Goal: Task Accomplishment & Management: Manage account settings

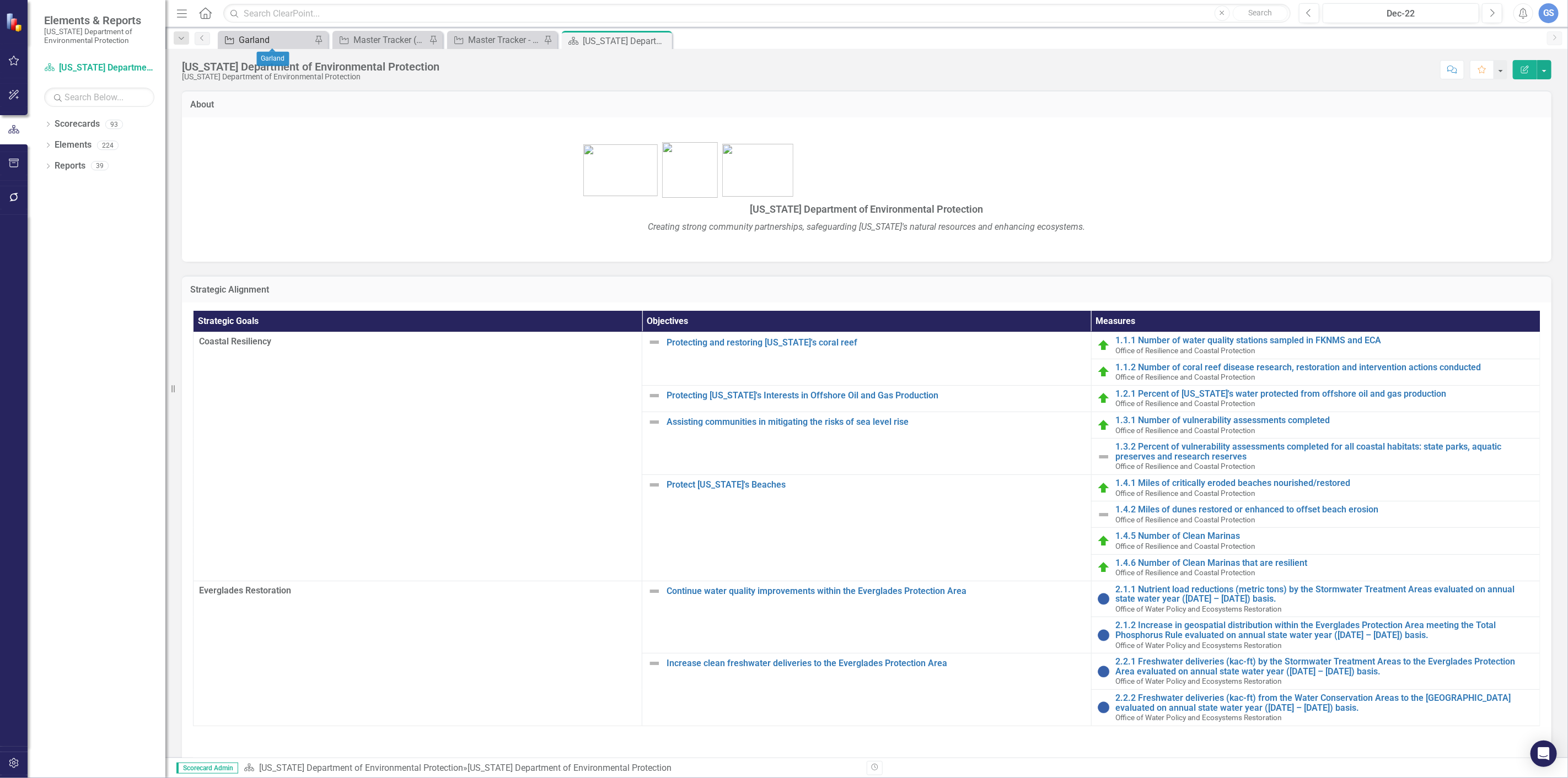
click at [248, 37] on div "Garland" at bounding box center [275, 40] width 73 height 14
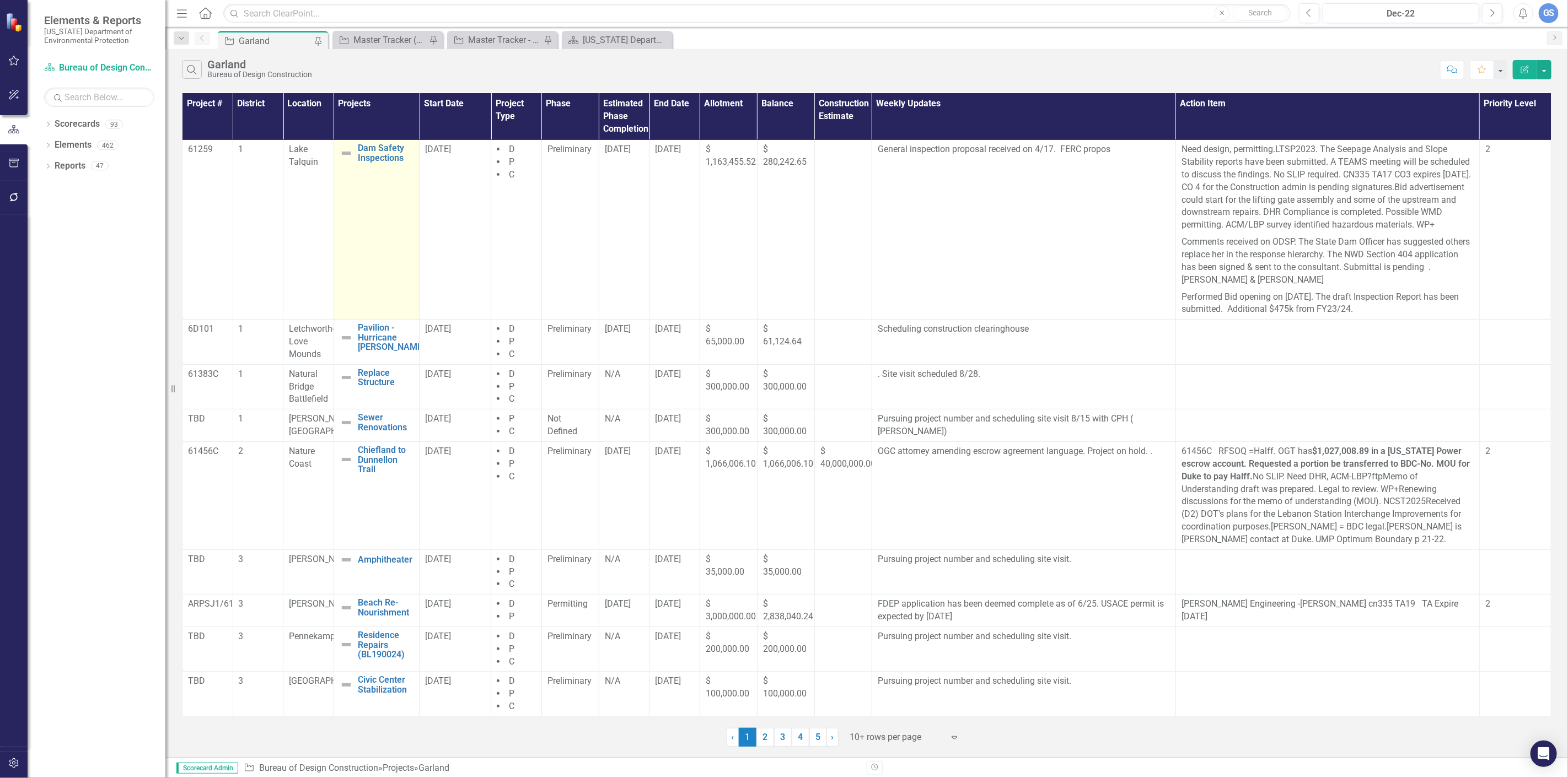
scroll to position [289, 0]
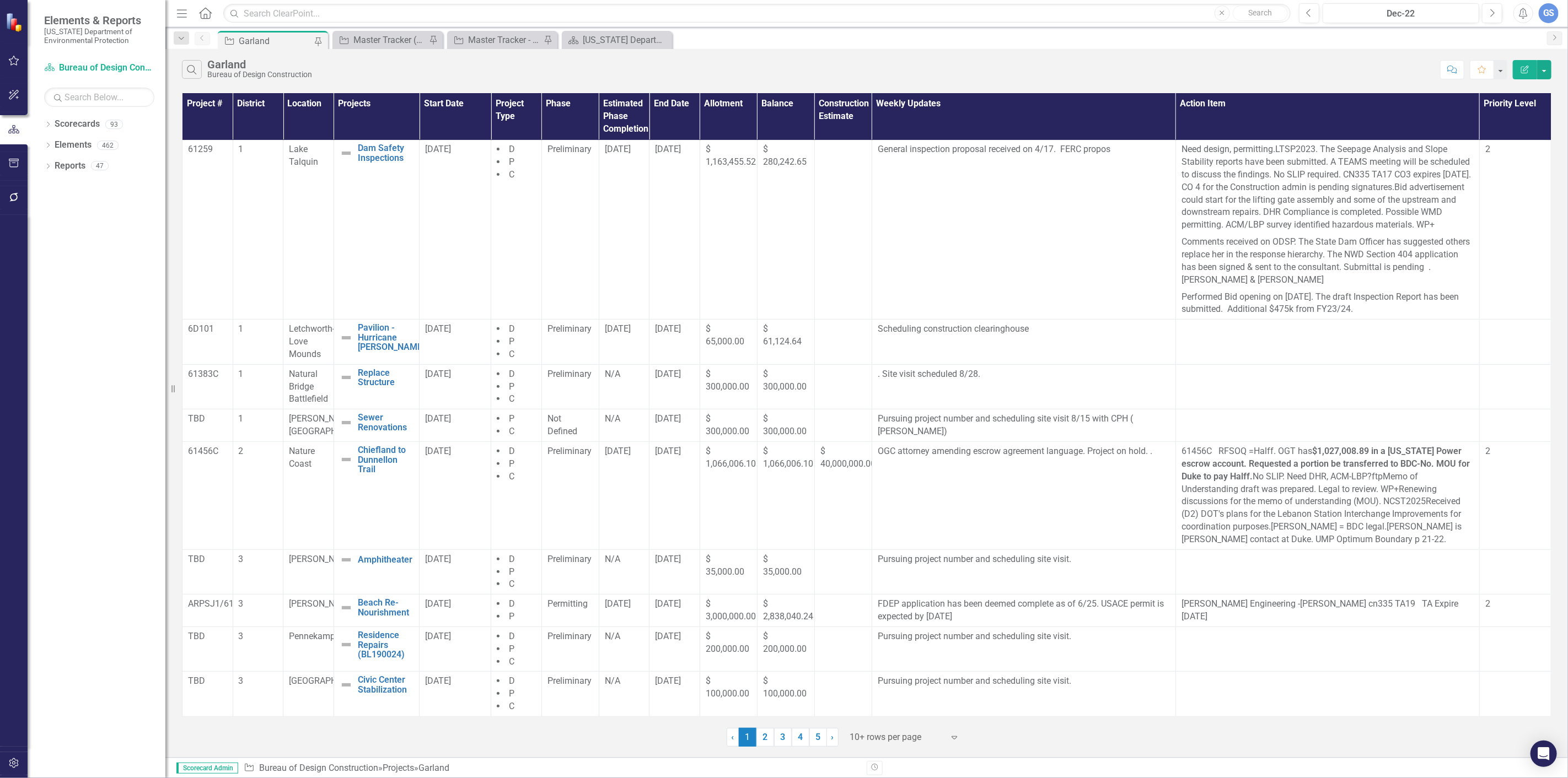
click at [812, 735] on link "5" at bounding box center [818, 737] width 18 height 18
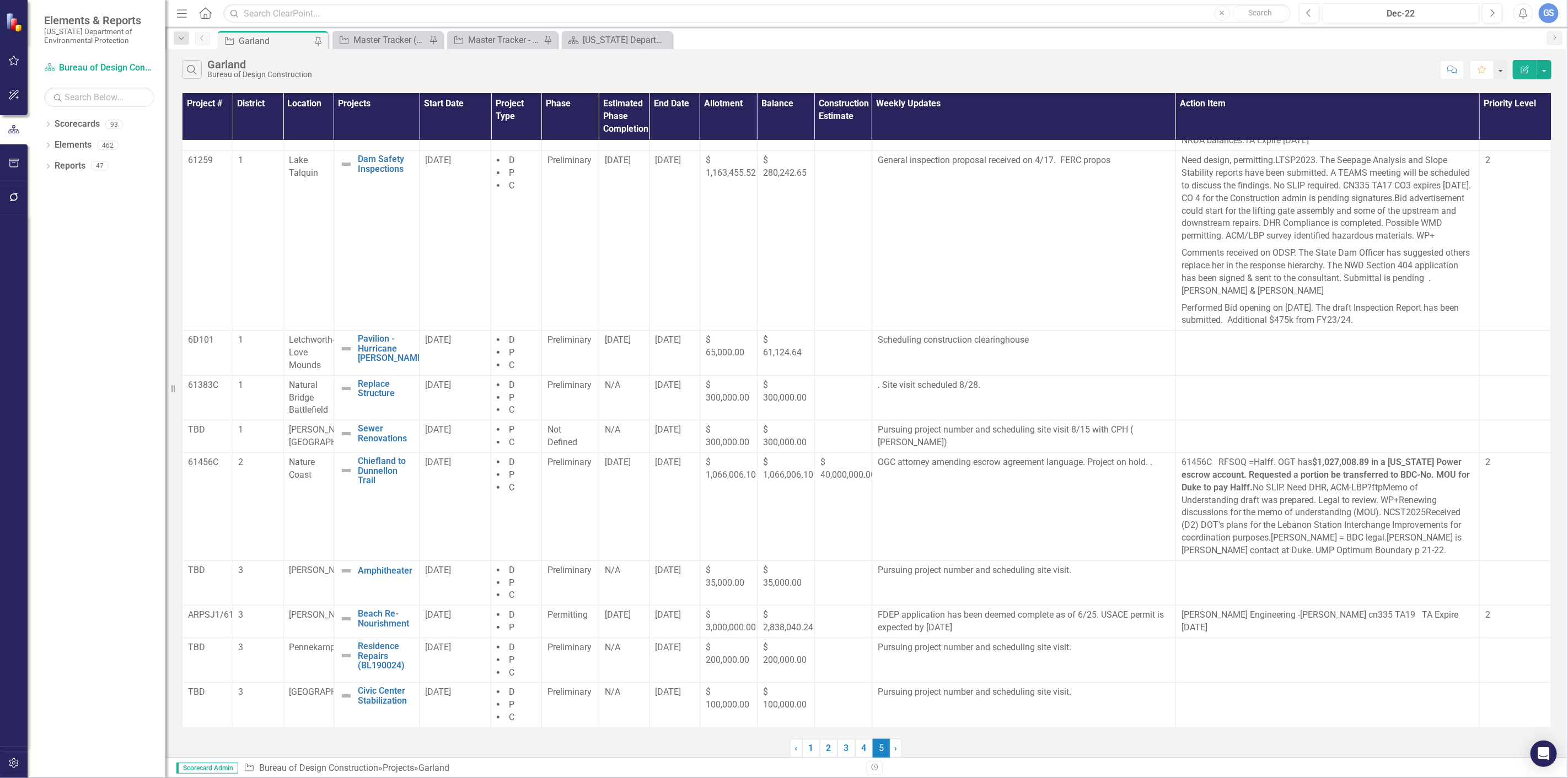
scroll to position [0, 0]
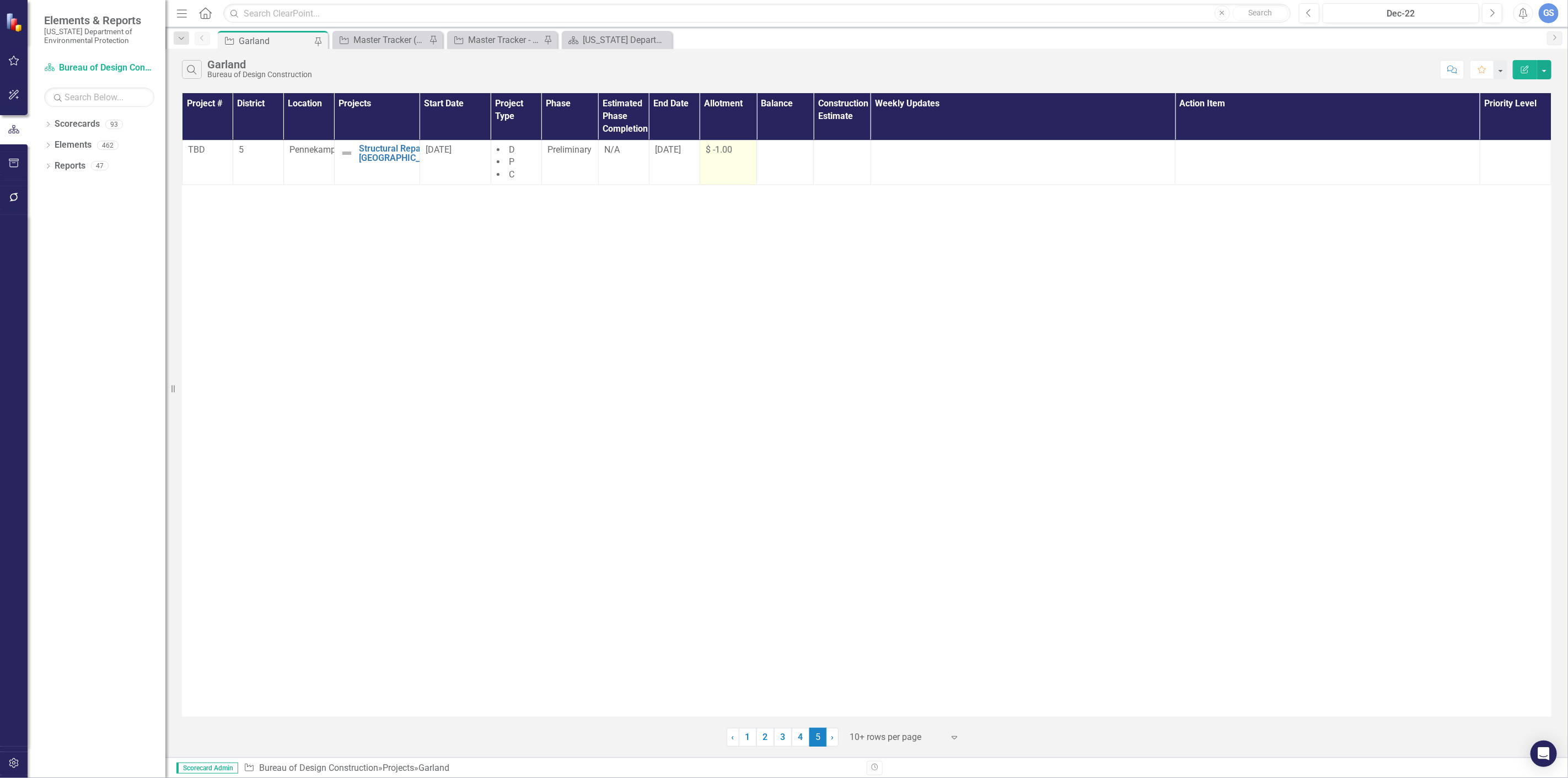
click at [730, 152] on span "$ -1.00" at bounding box center [719, 149] width 27 height 10
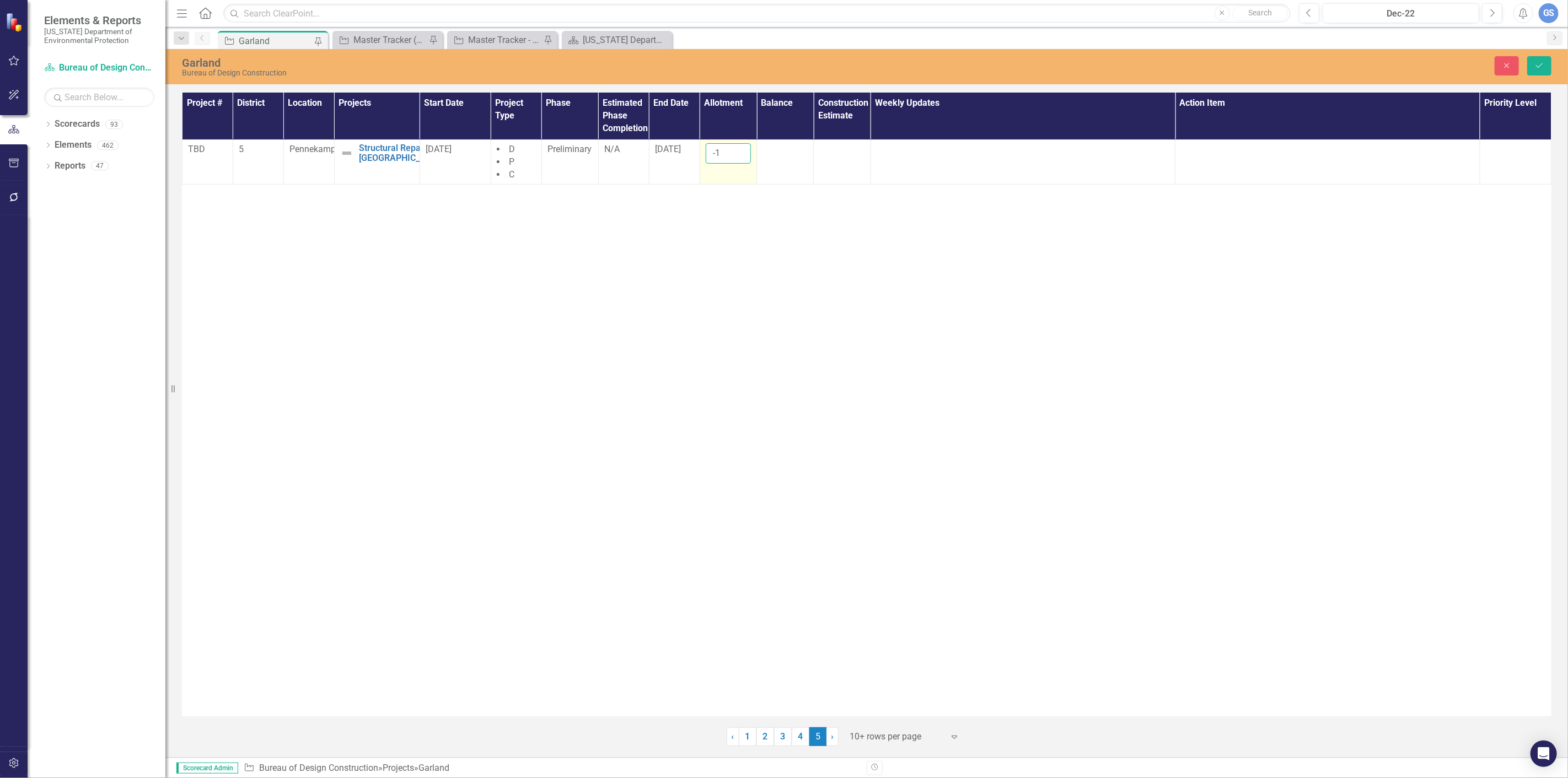
click at [725, 152] on input "-1" at bounding box center [728, 154] width 45 height 21
click at [720, 152] on input "number" at bounding box center [728, 154] width 45 height 21
type input "200000"
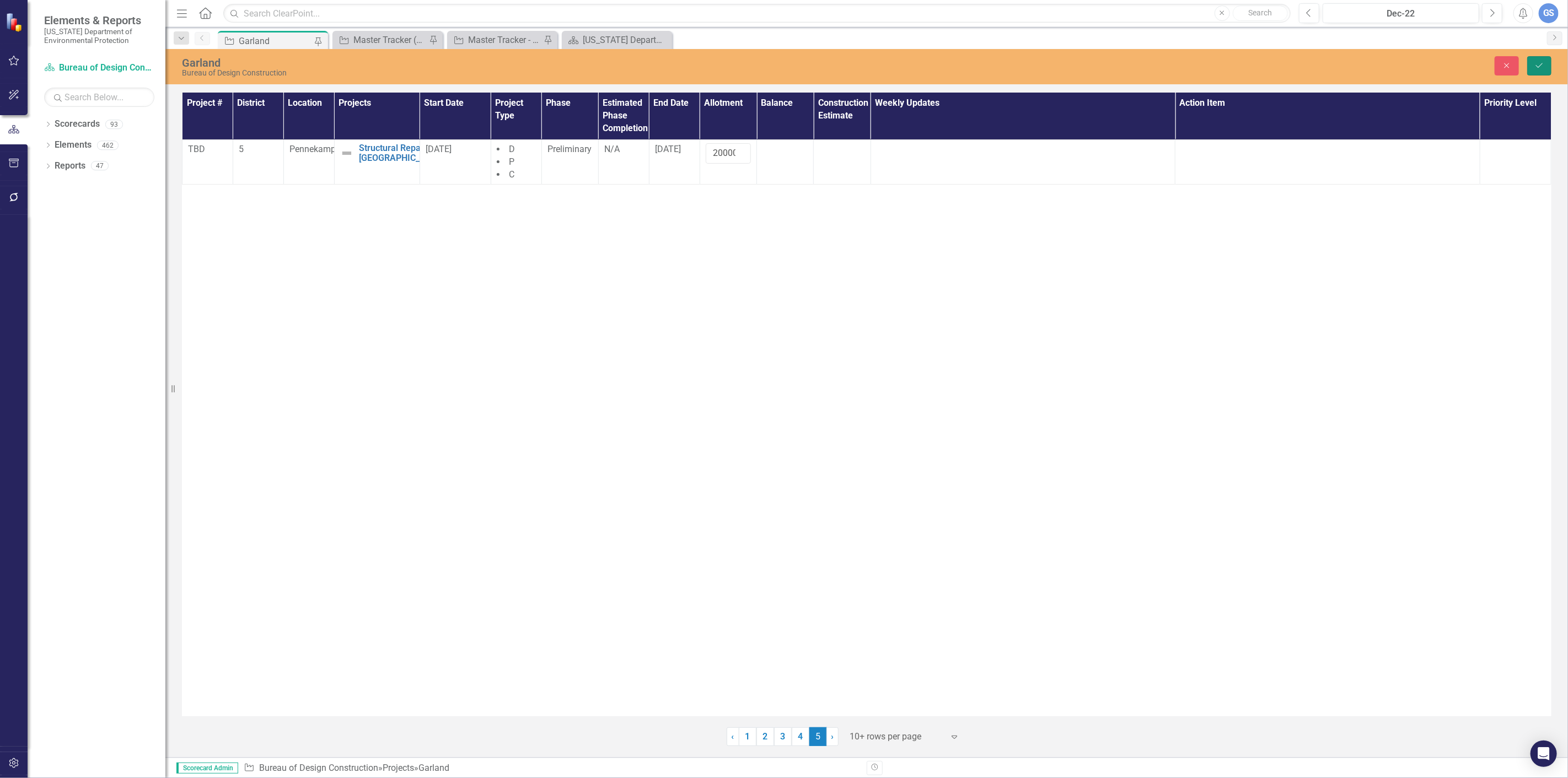
click at [1534, 63] on icon "Save" at bounding box center [1539, 66] width 10 height 7
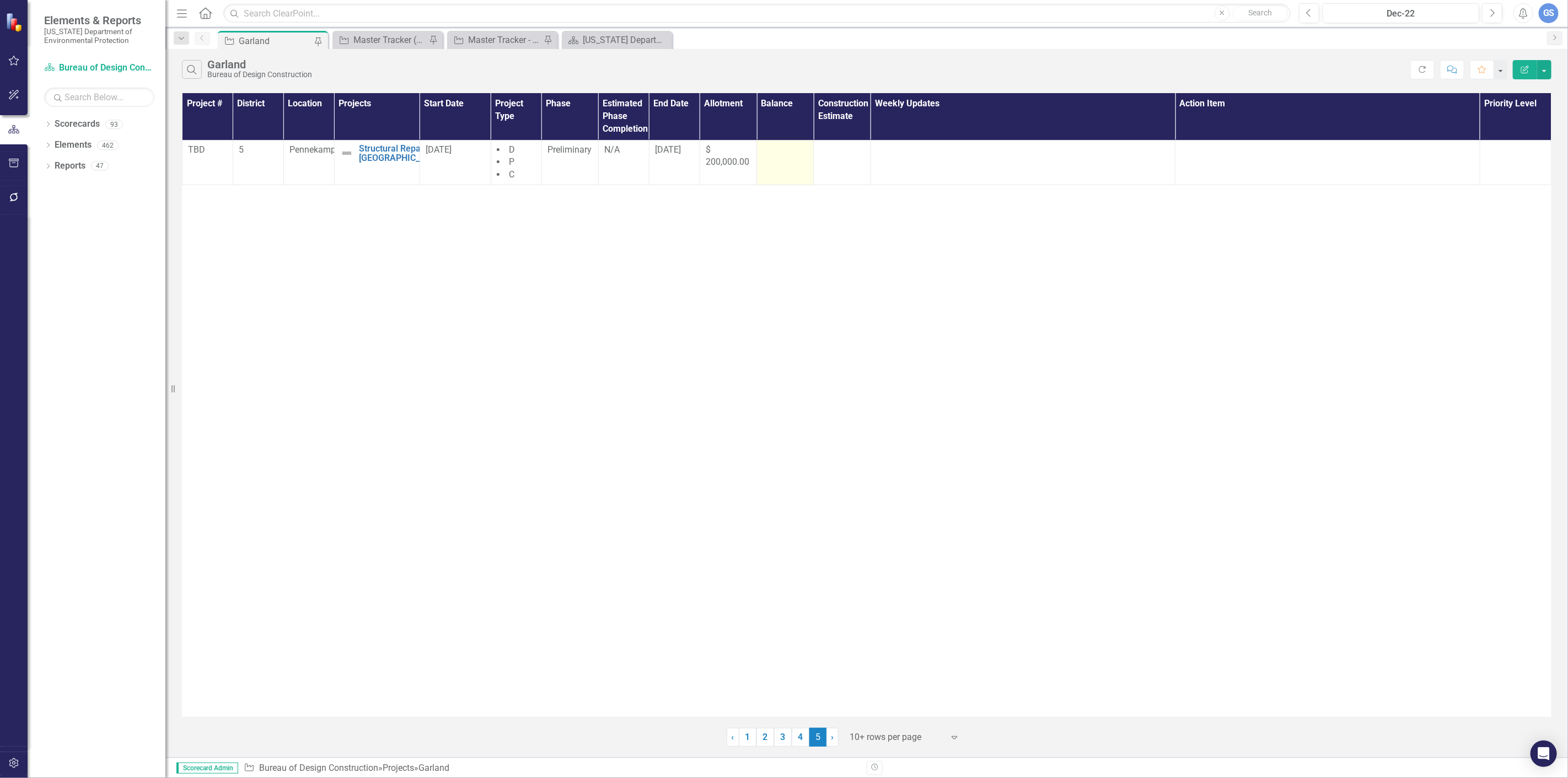
click at [770, 161] on td at bounding box center [785, 162] width 57 height 45
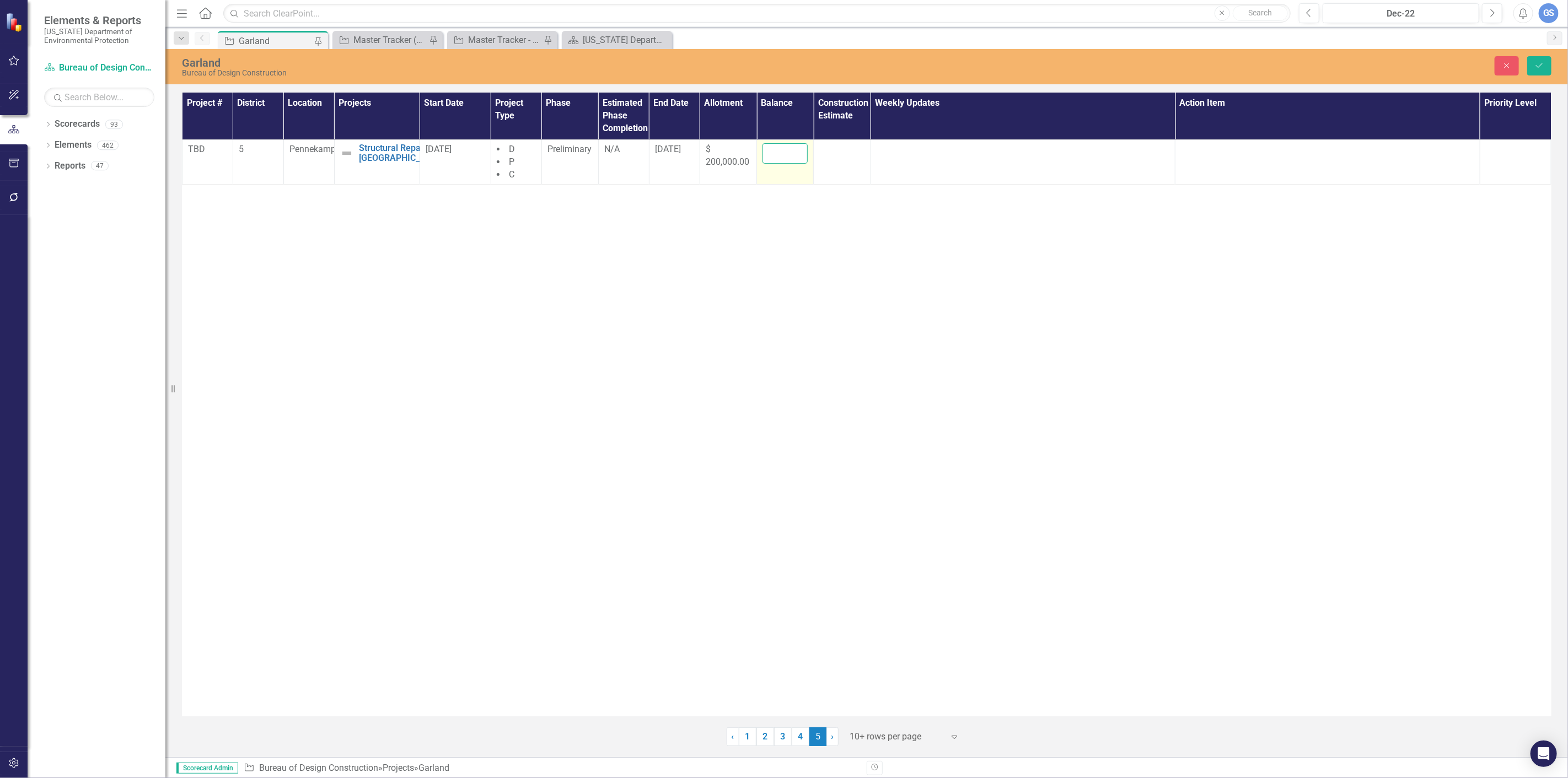
click at [775, 153] on input "number" at bounding box center [784, 154] width 45 height 21
type input "200000.00"
click at [1544, 63] on icon "Save" at bounding box center [1539, 66] width 10 height 7
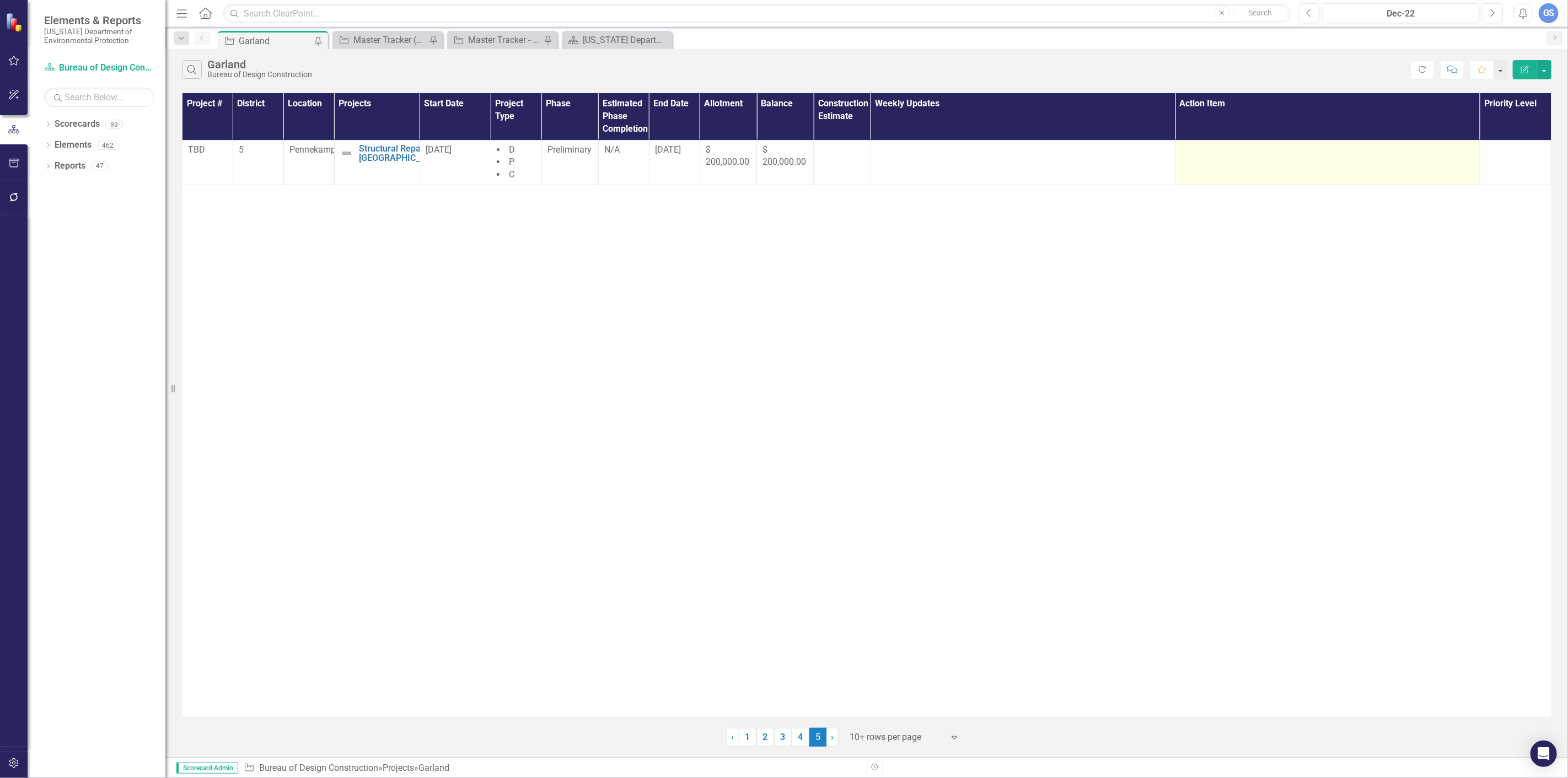
click at [1187, 152] on div at bounding box center [1327, 150] width 293 height 13
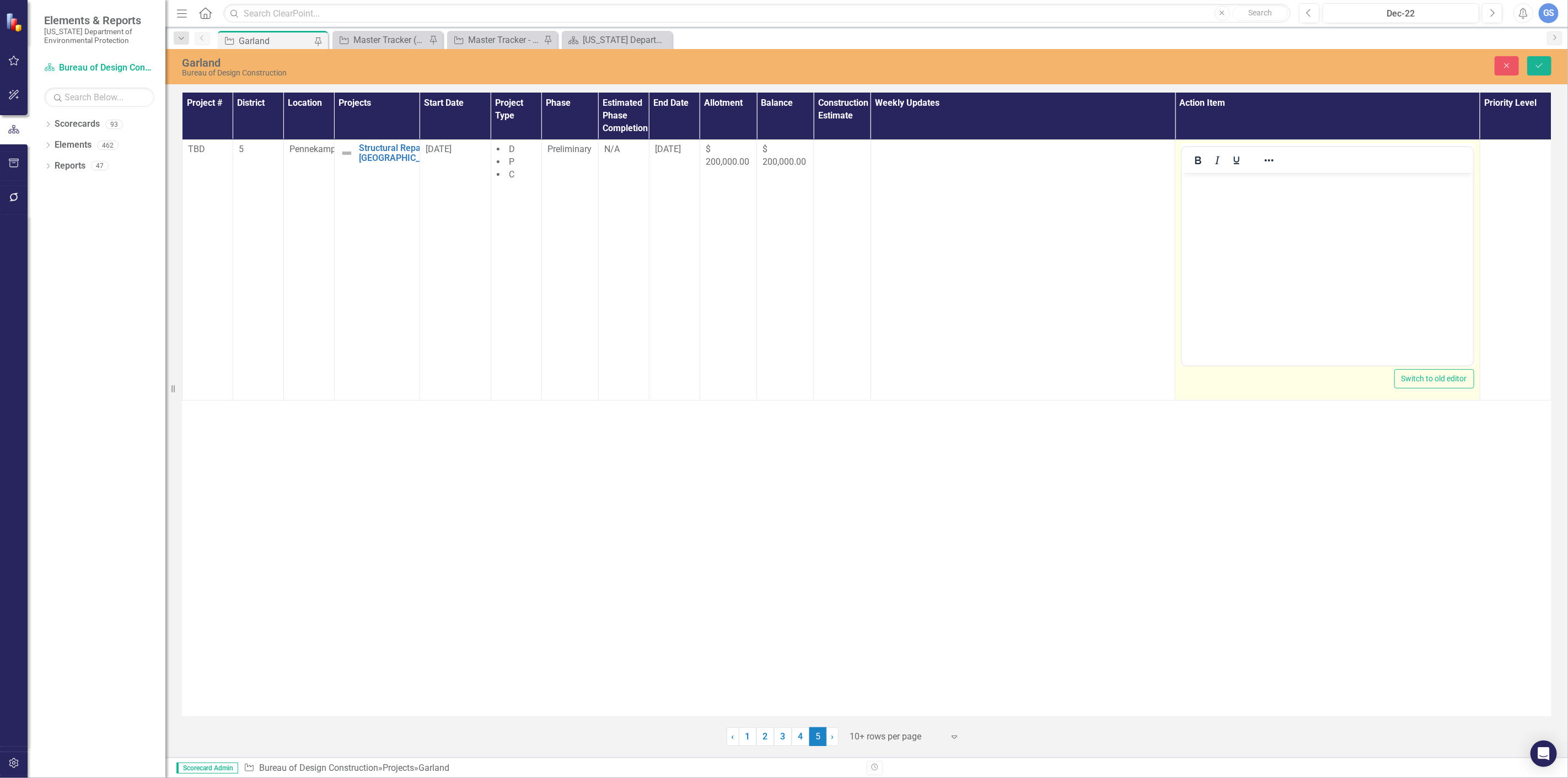
click at [1189, 183] on p "Rich Text Area. Press ALT-0 for help." at bounding box center [1327, 182] width 286 height 13
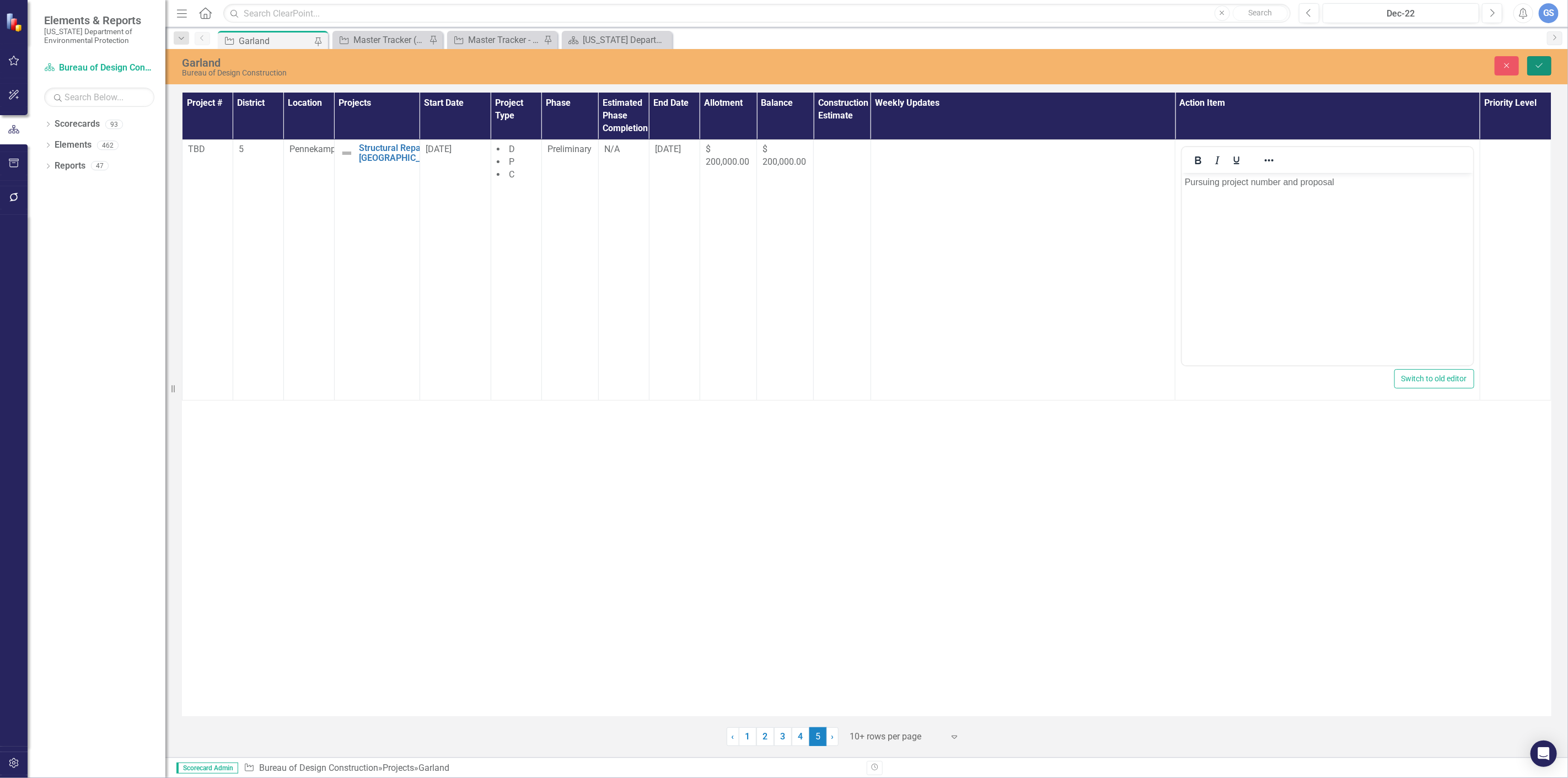
click at [1540, 56] on button "Save" at bounding box center [1539, 66] width 24 height 19
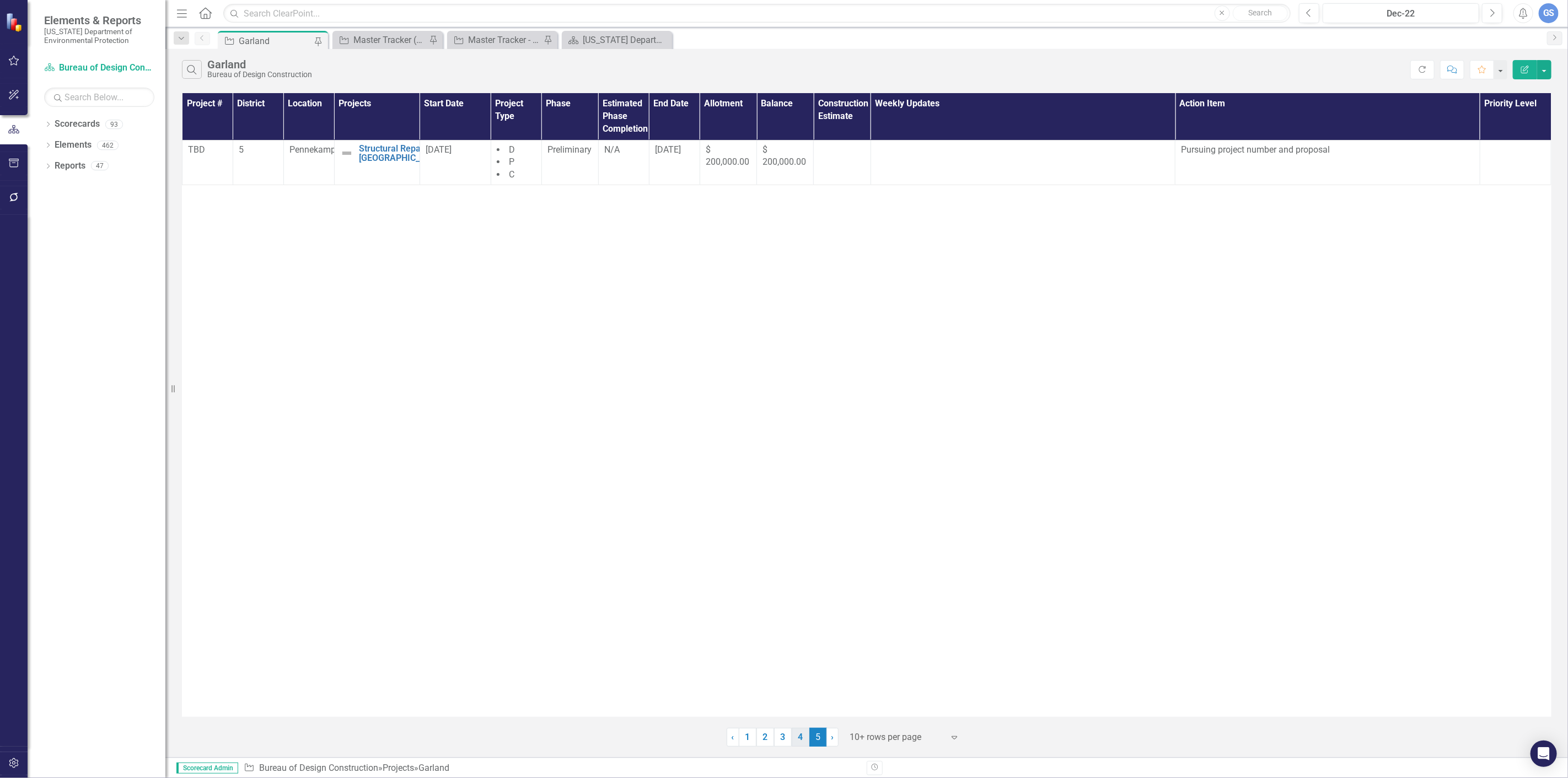
click at [795, 733] on link "4" at bounding box center [801, 737] width 18 height 18
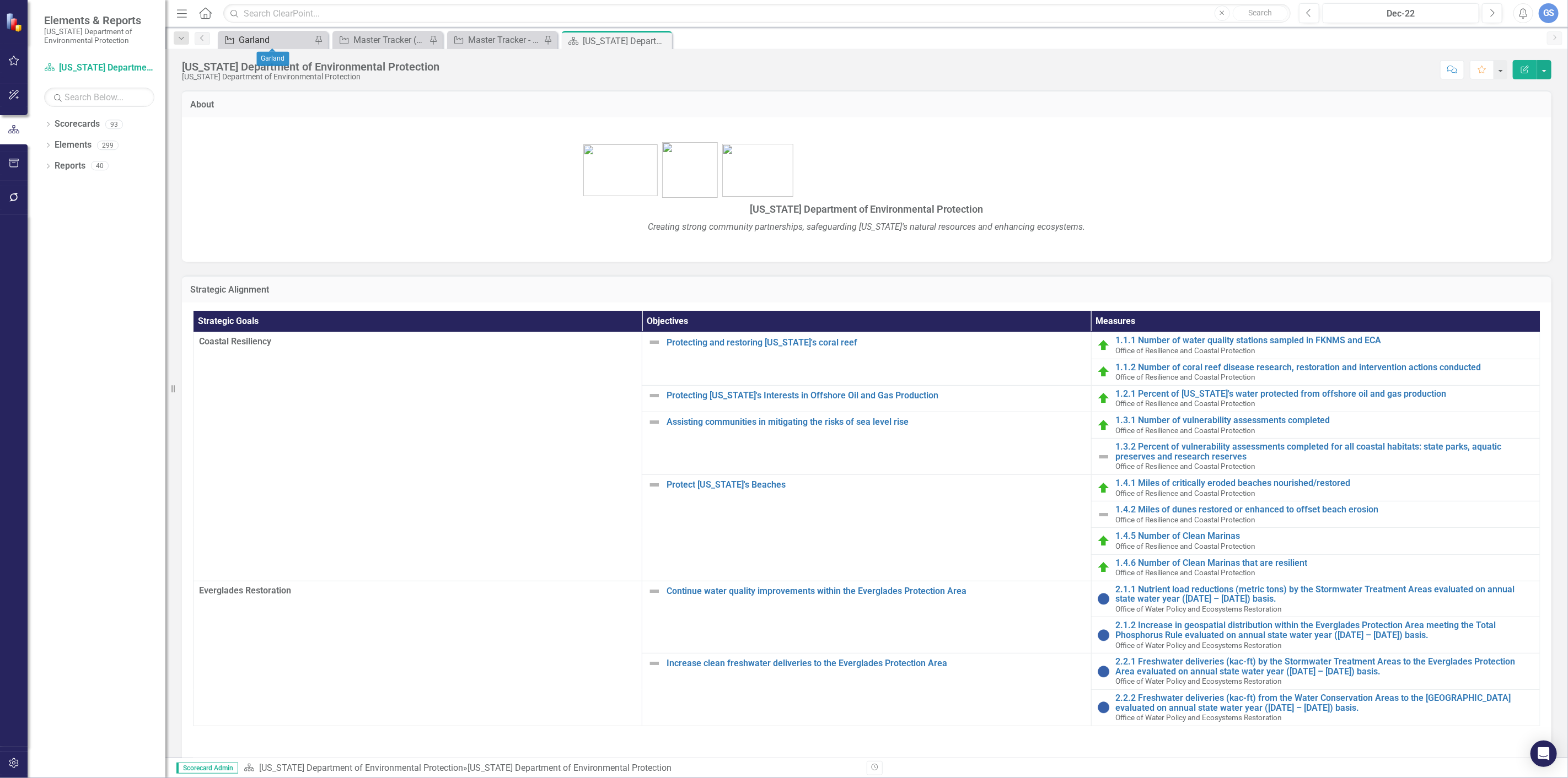
click at [261, 36] on div "Garland" at bounding box center [275, 40] width 73 height 14
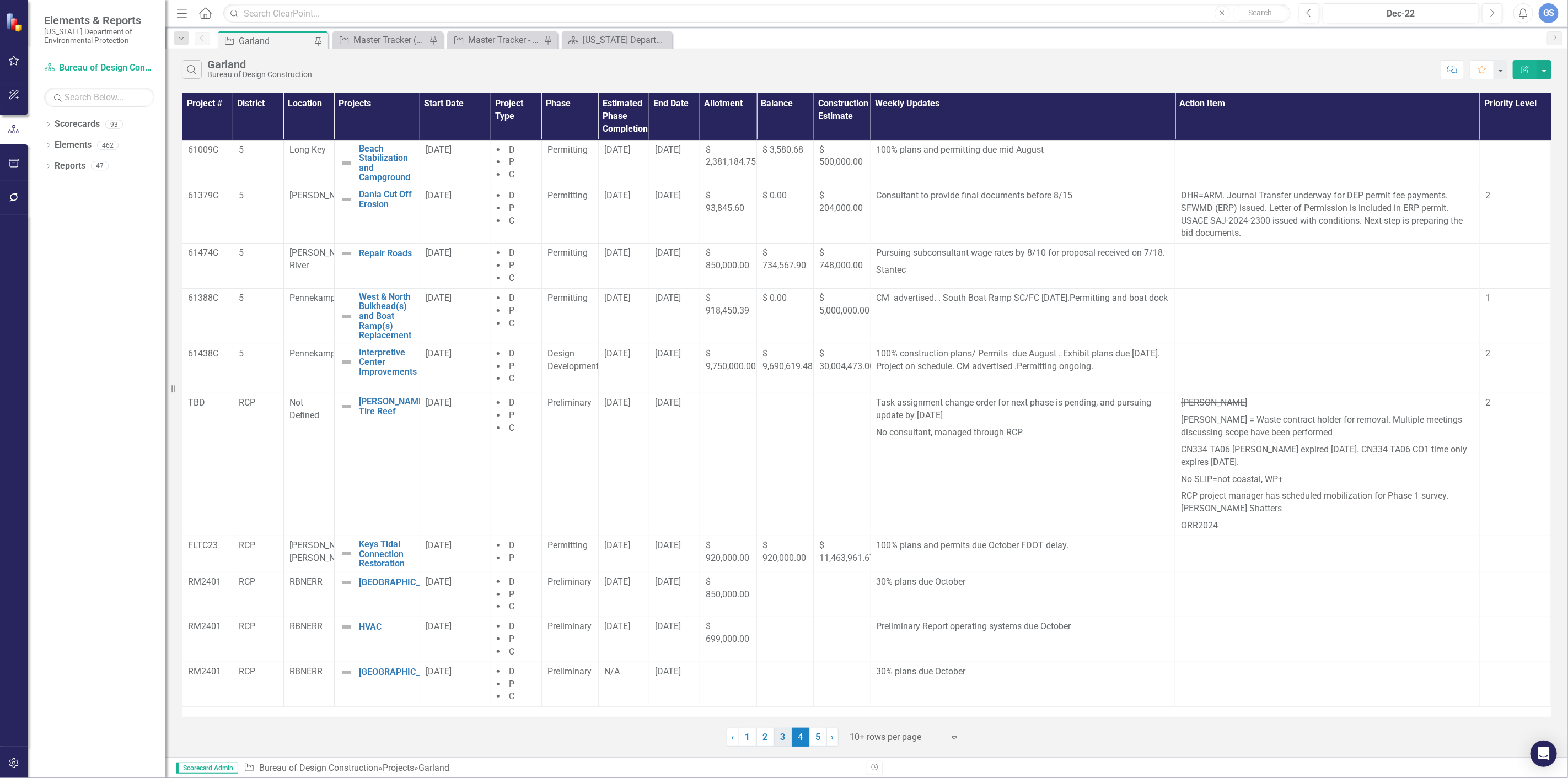
click at [778, 735] on link "3" at bounding box center [783, 737] width 18 height 18
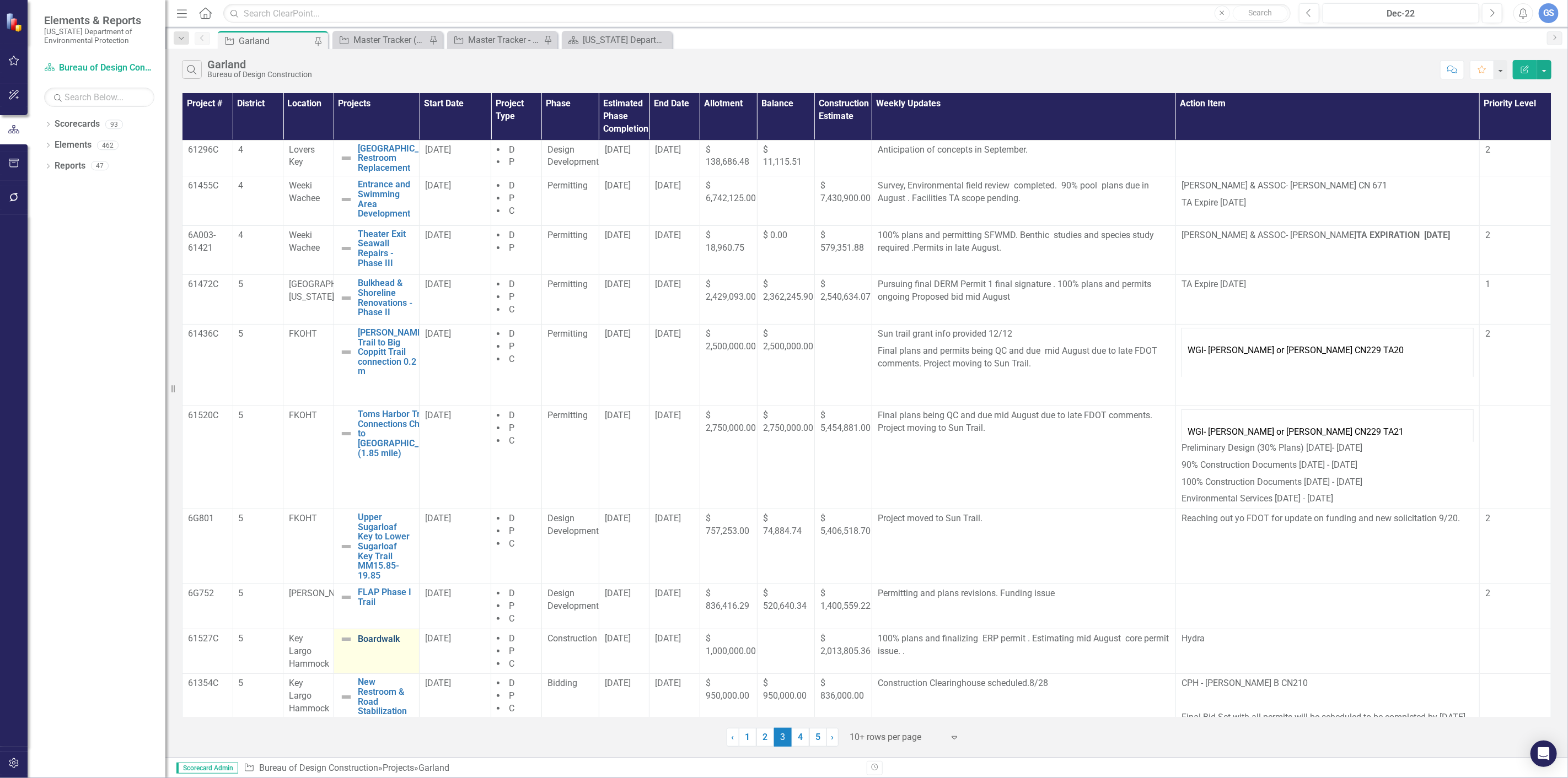
scroll to position [24, 0]
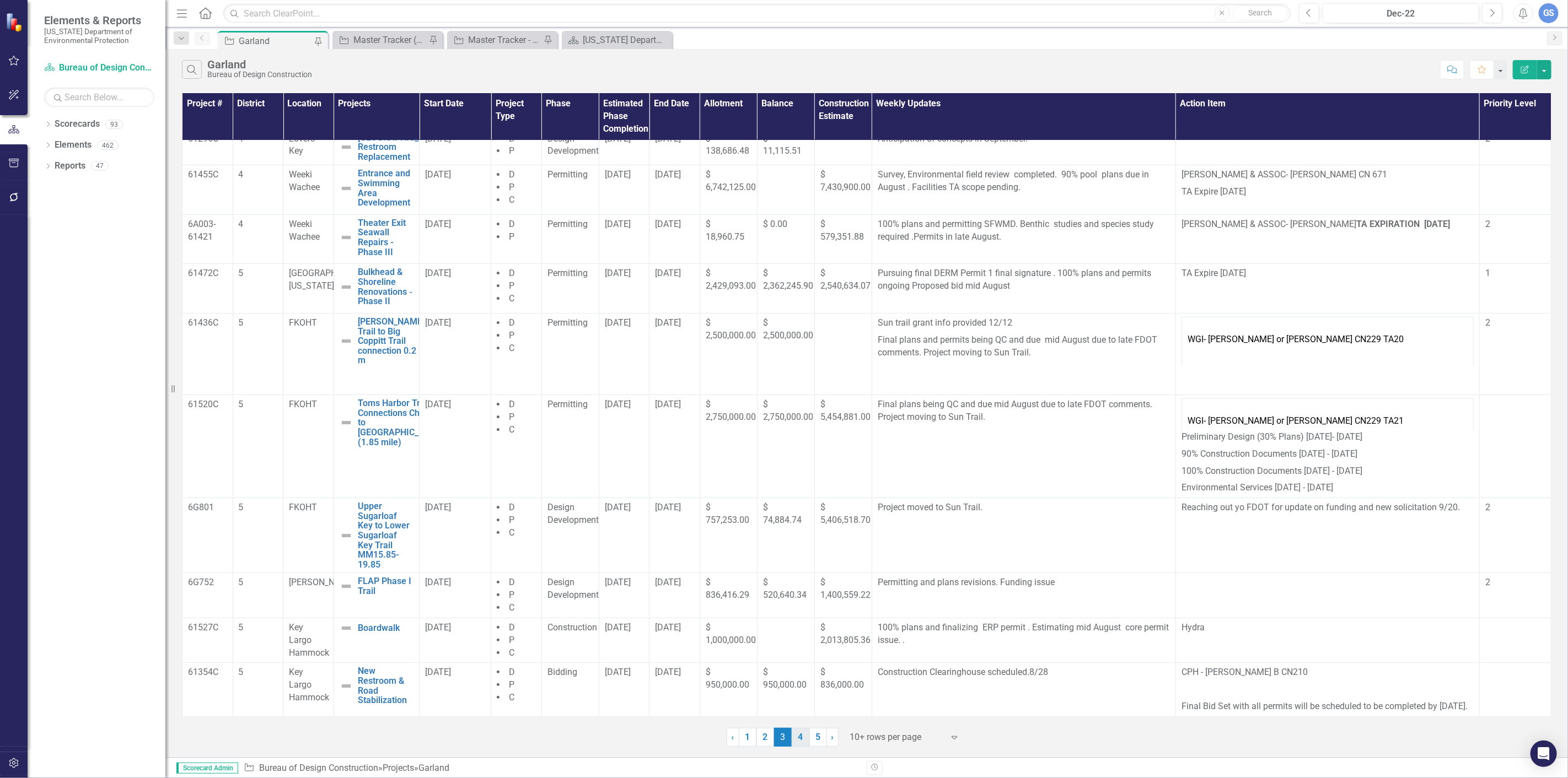
click at [806, 731] on link "4" at bounding box center [801, 737] width 18 height 18
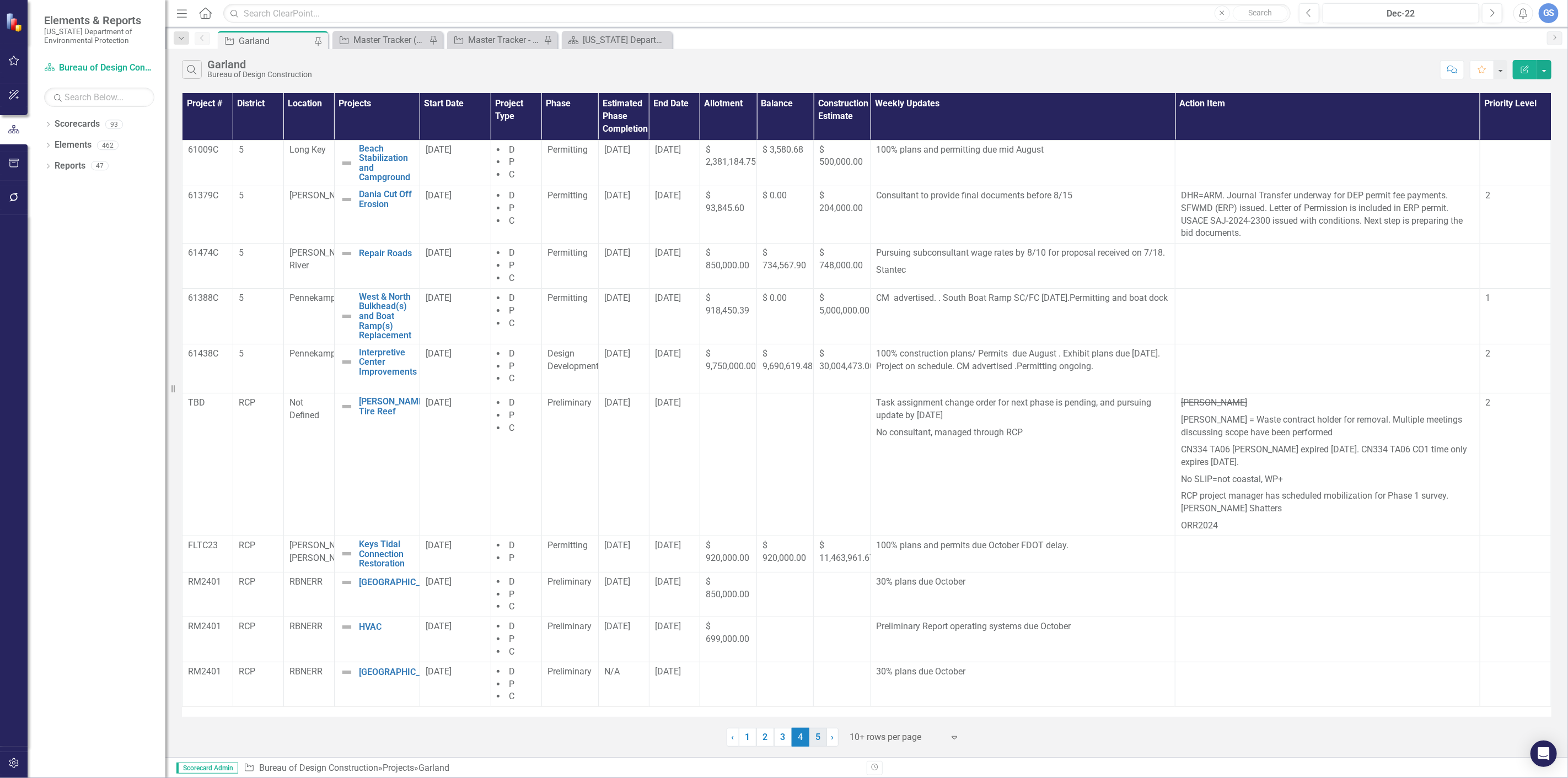
click at [815, 735] on link "5" at bounding box center [818, 737] width 18 height 18
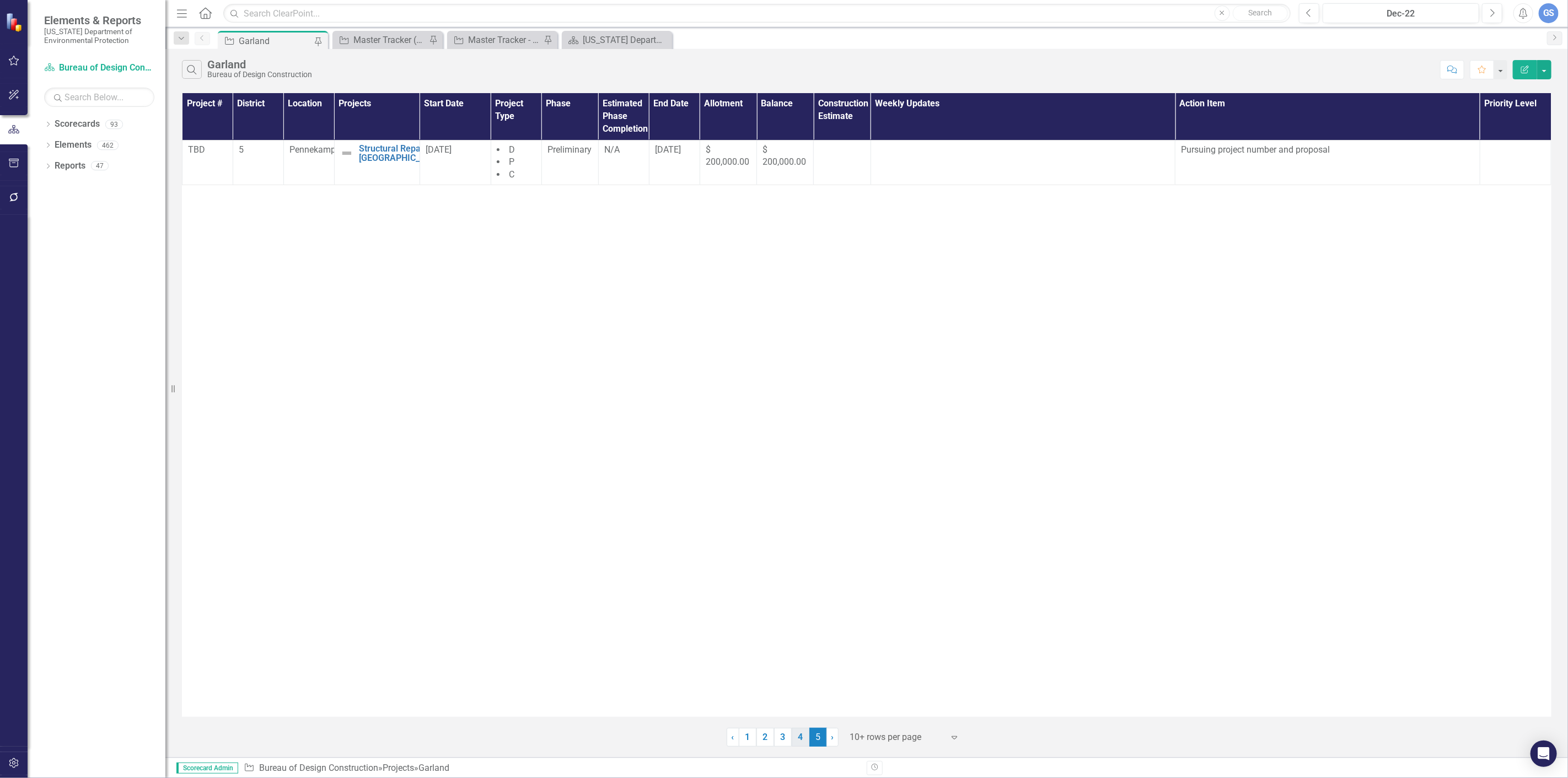
click at [801, 734] on link "4" at bounding box center [801, 737] width 18 height 18
